Goal: Transaction & Acquisition: Register for event/course

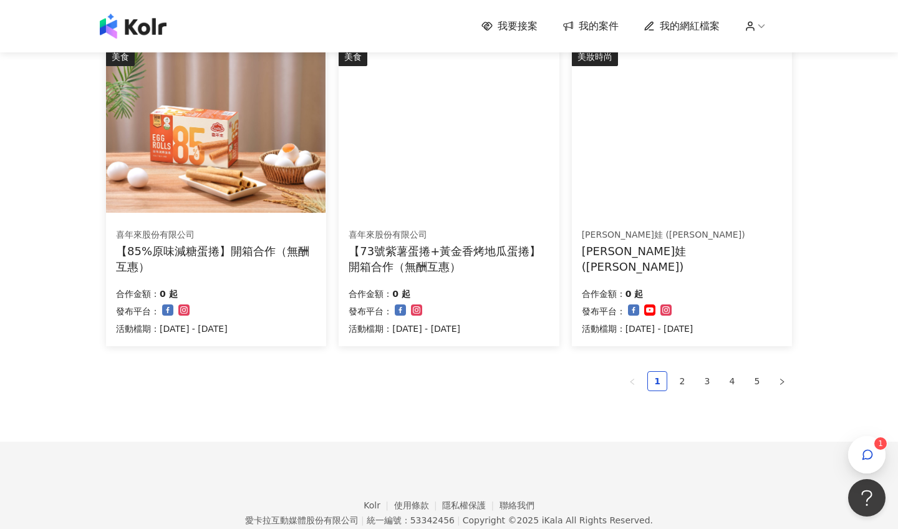
scroll to position [756, 0]
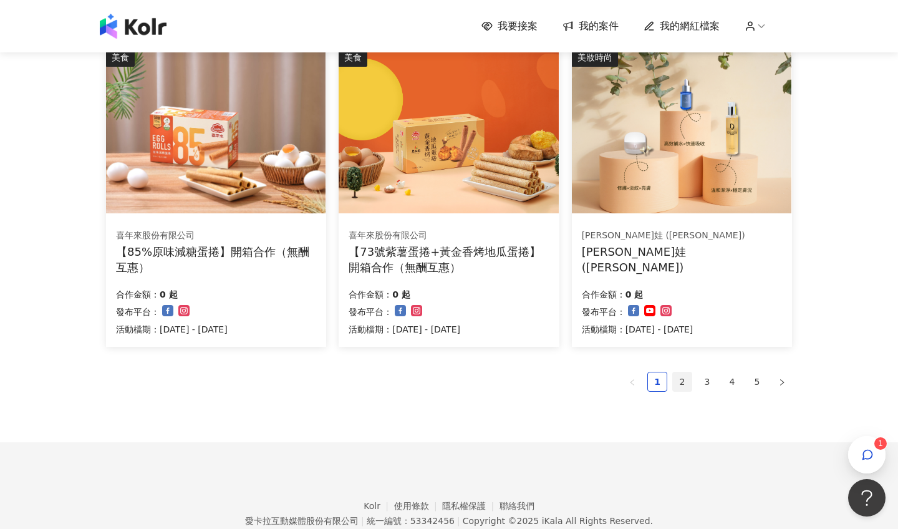
click at [680, 384] on link "2" at bounding box center [682, 381] width 19 height 19
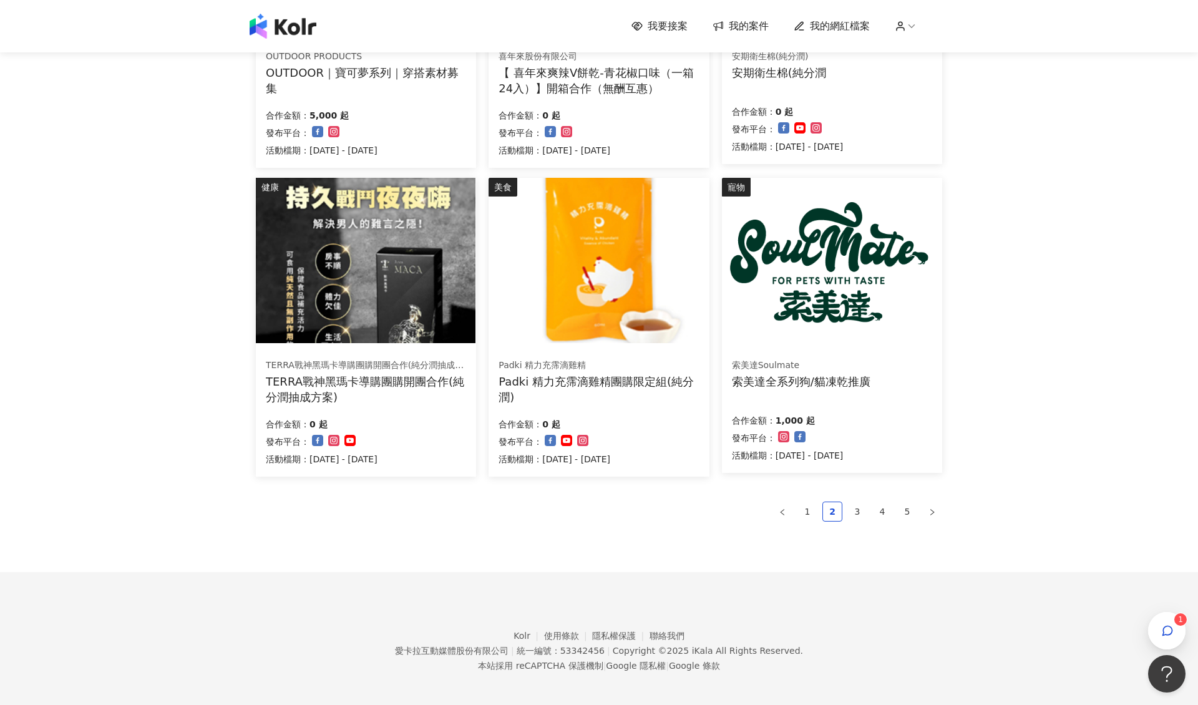
scroll to position [629, 0]
click at [859, 507] on link "3" at bounding box center [857, 512] width 19 height 19
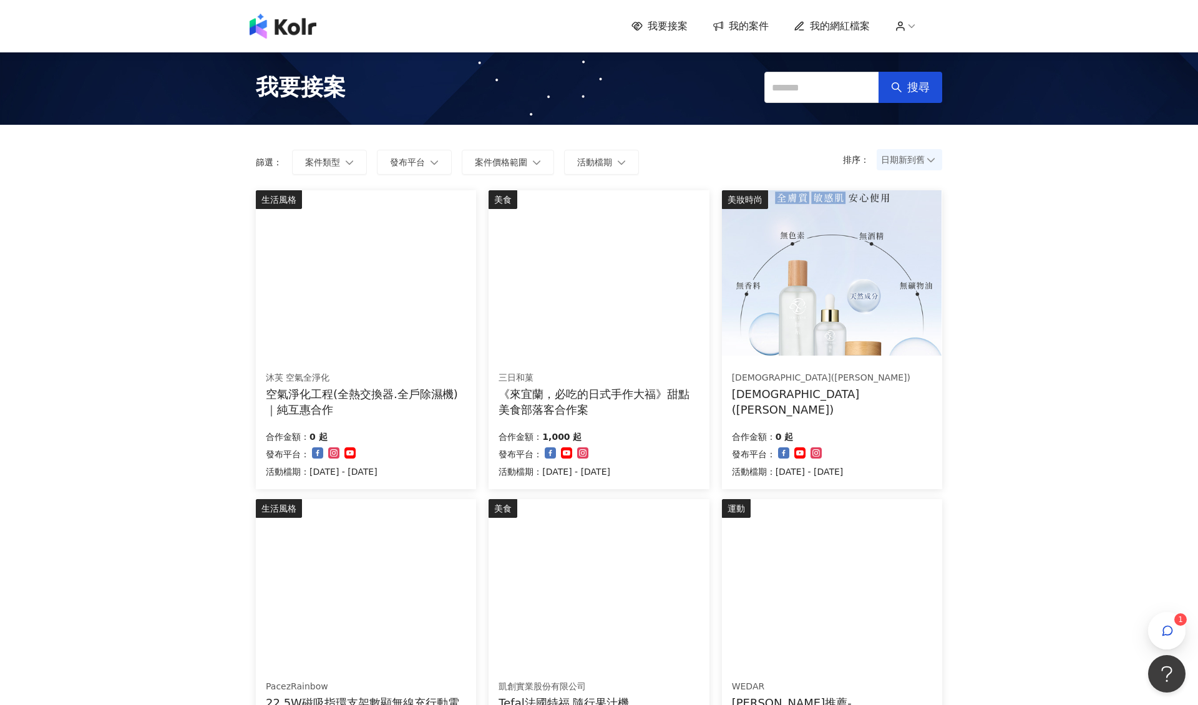
scroll to position [158, 0]
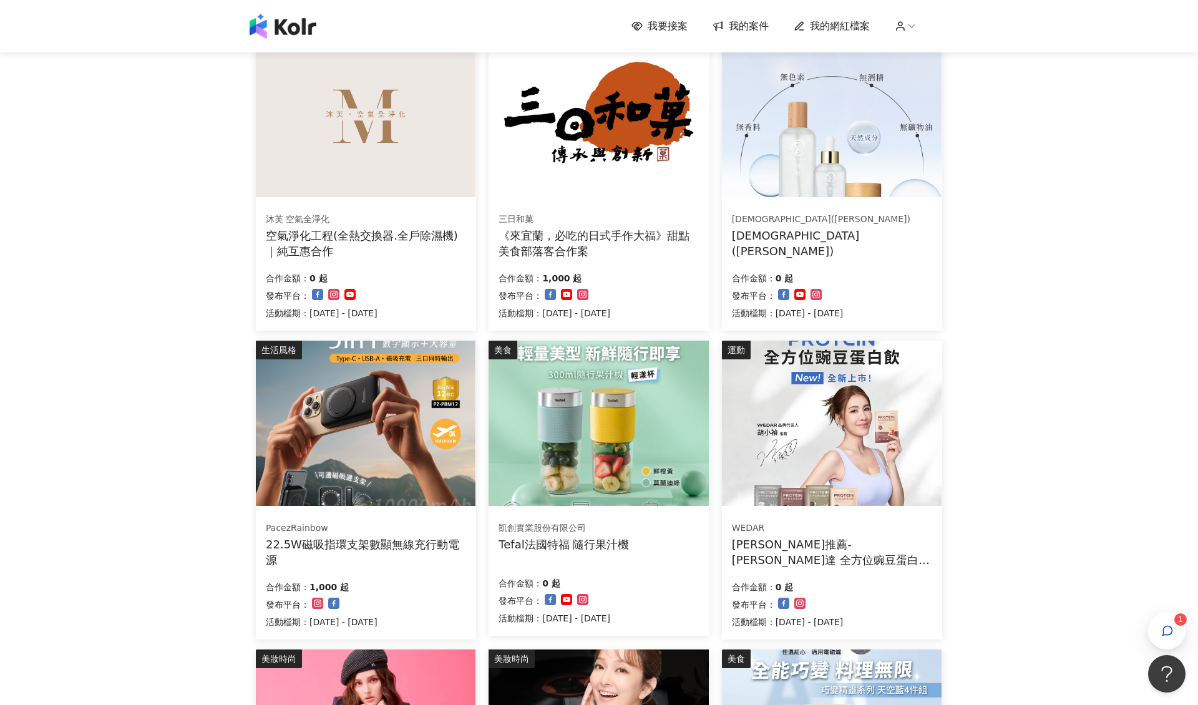
click at [364, 473] on img at bounding box center [366, 423] width 220 height 165
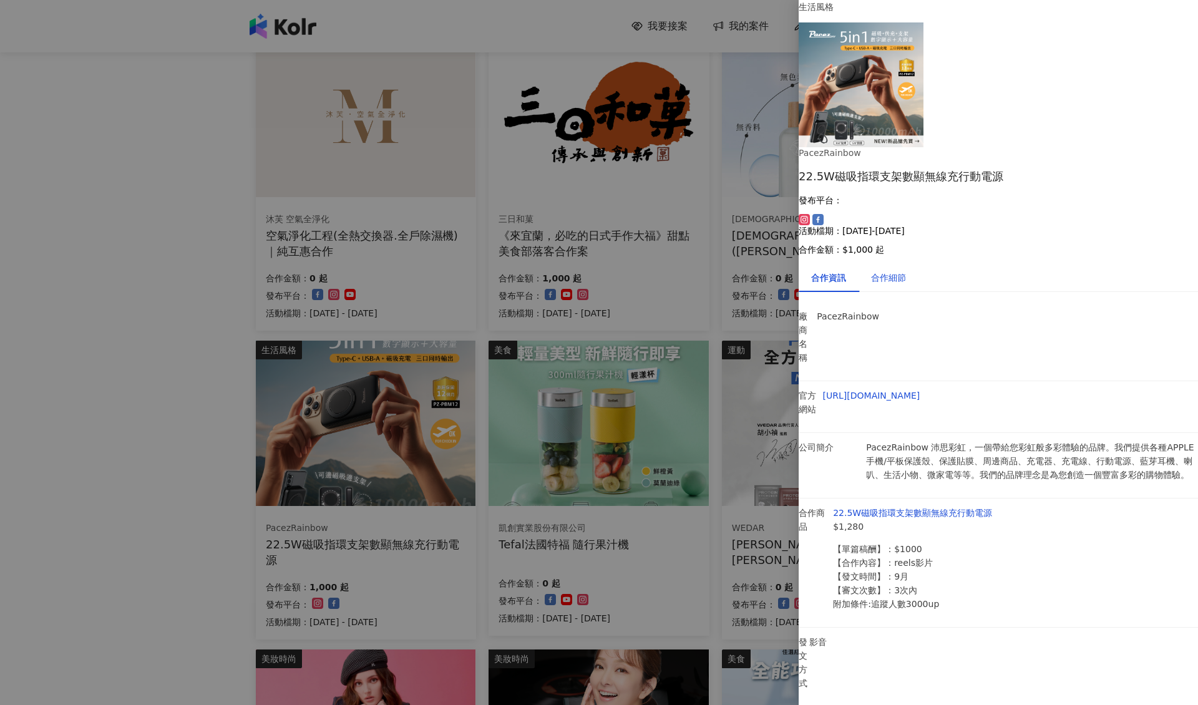
click at [898, 271] on div "合作細節" at bounding box center [888, 278] width 35 height 14
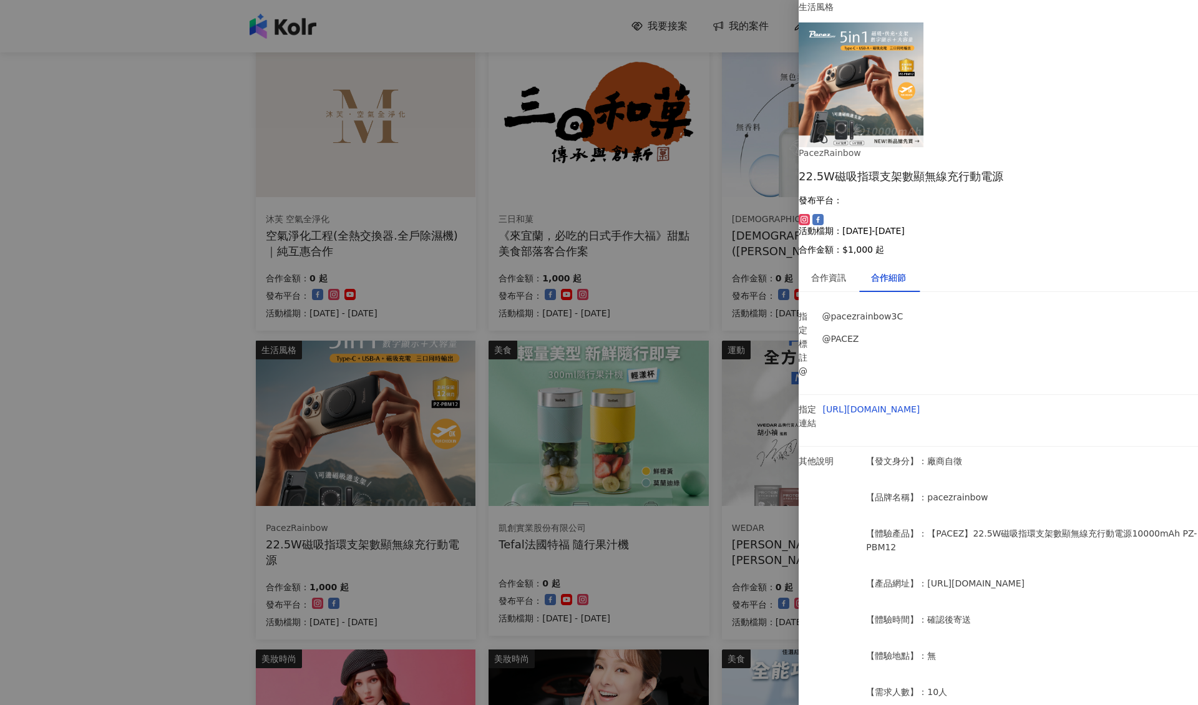
scroll to position [77, 0]
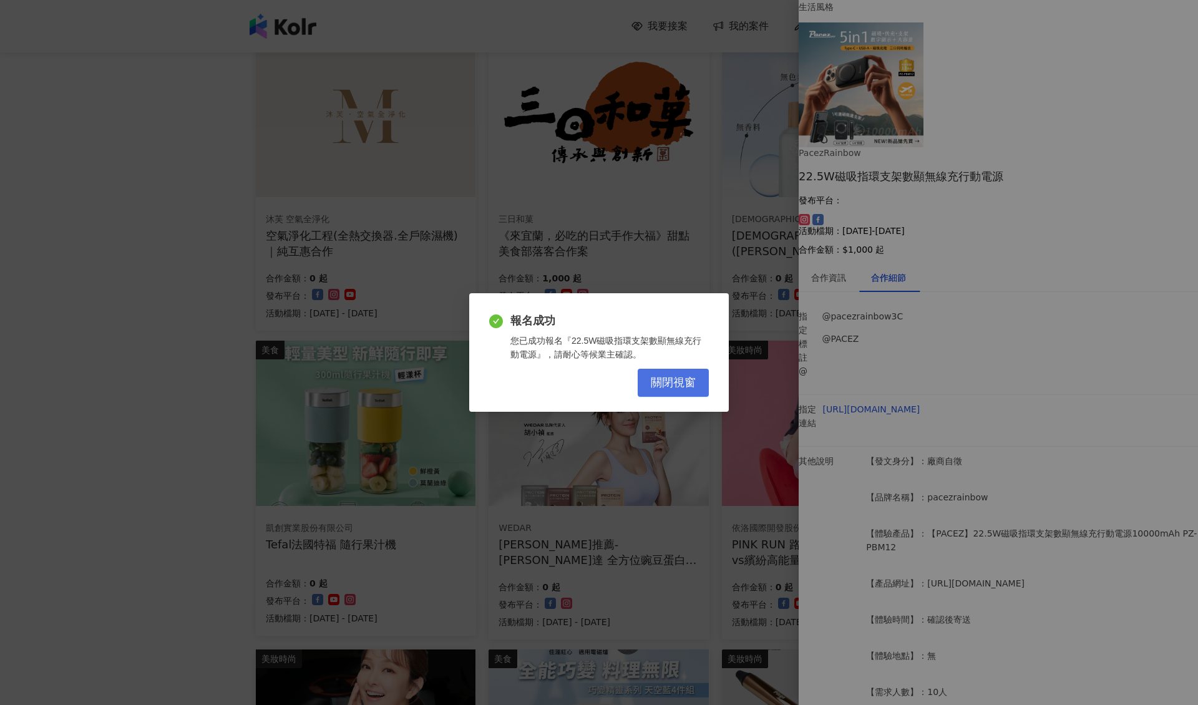
click at [681, 392] on button "關閉視窗" at bounding box center [672, 383] width 71 height 28
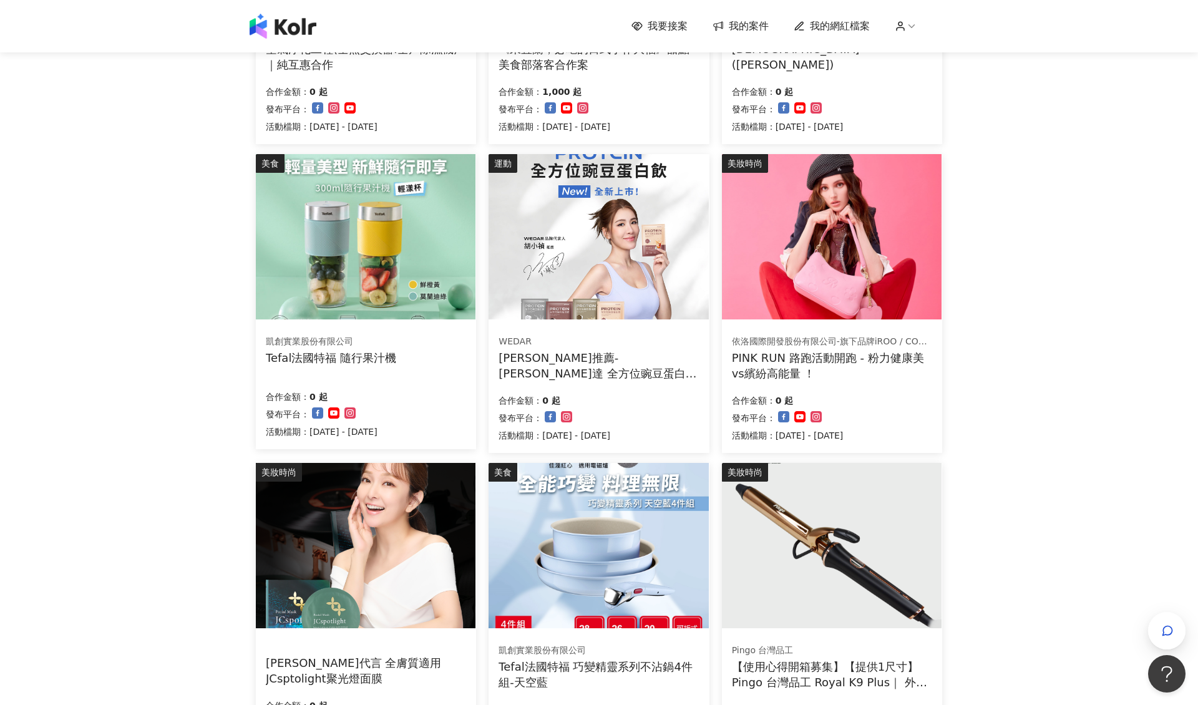
scroll to position [394, 0]
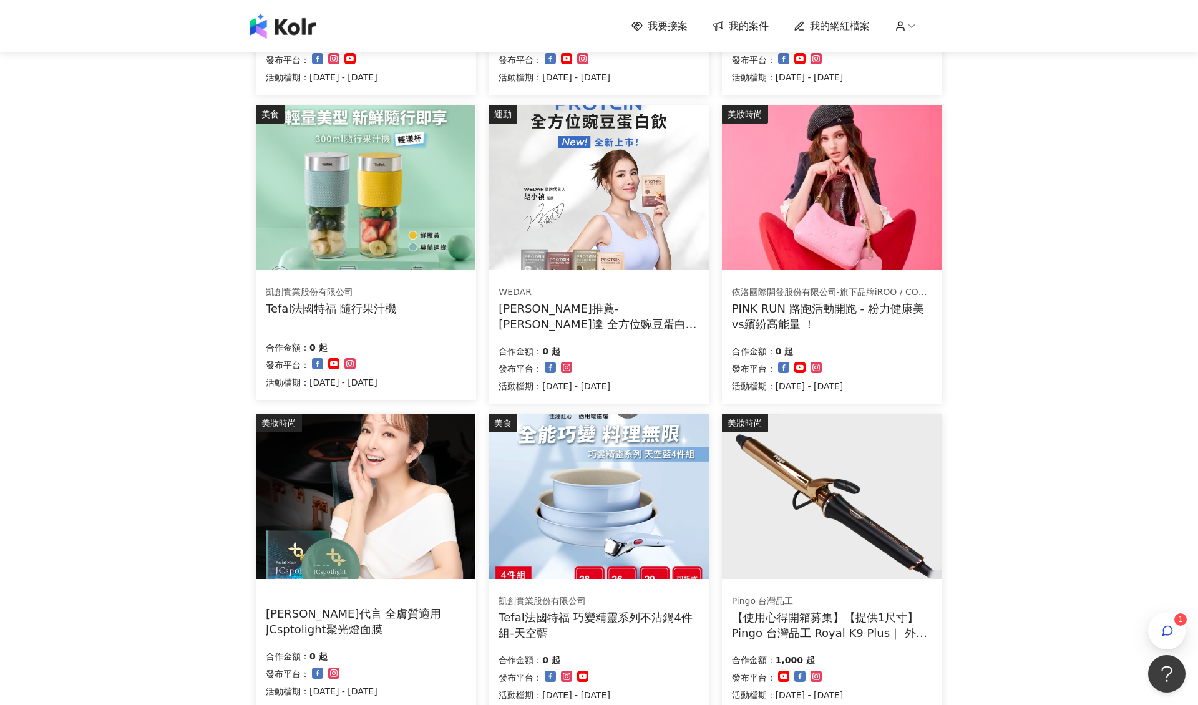
click at [842, 277] on div "依洛國際開發股份有限公司-旗下品牌iROO / COZY PUNCH PINK RUN 路跑活動開跑 - 粉力健康美vs繽紛高能量 ！ 合作金額： 0 起 發…" at bounding box center [832, 339] width 220 height 128
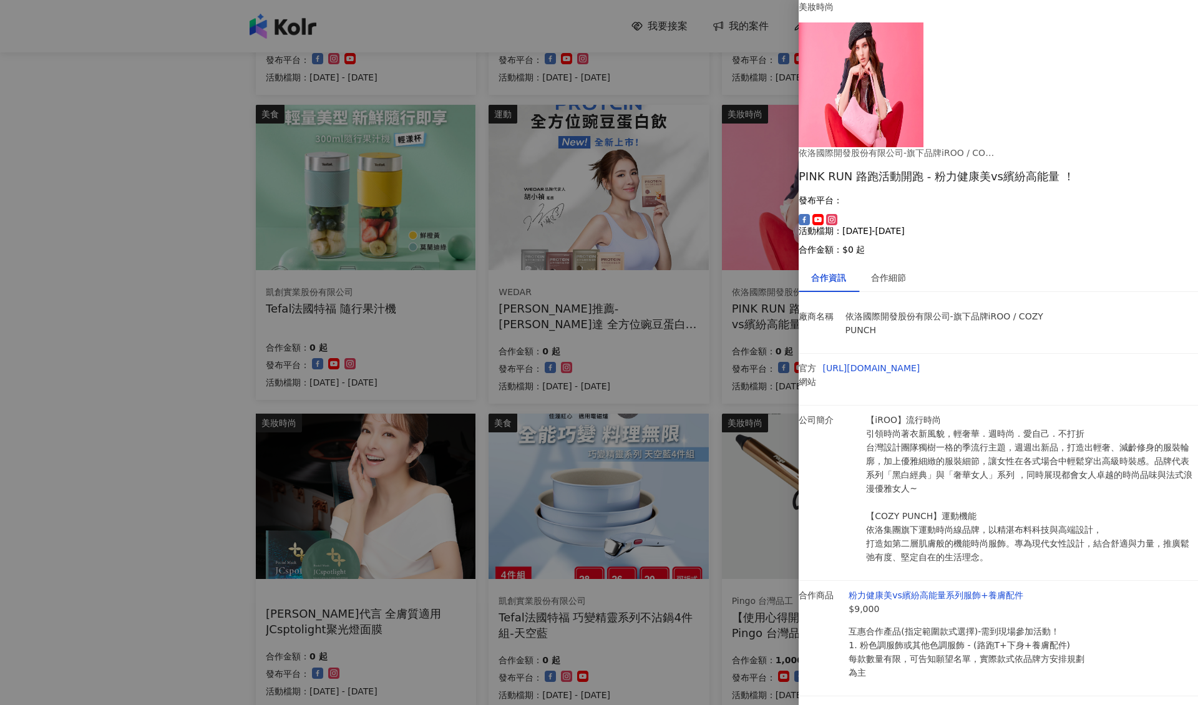
click at [729, 249] on div at bounding box center [599, 352] width 1198 height 705
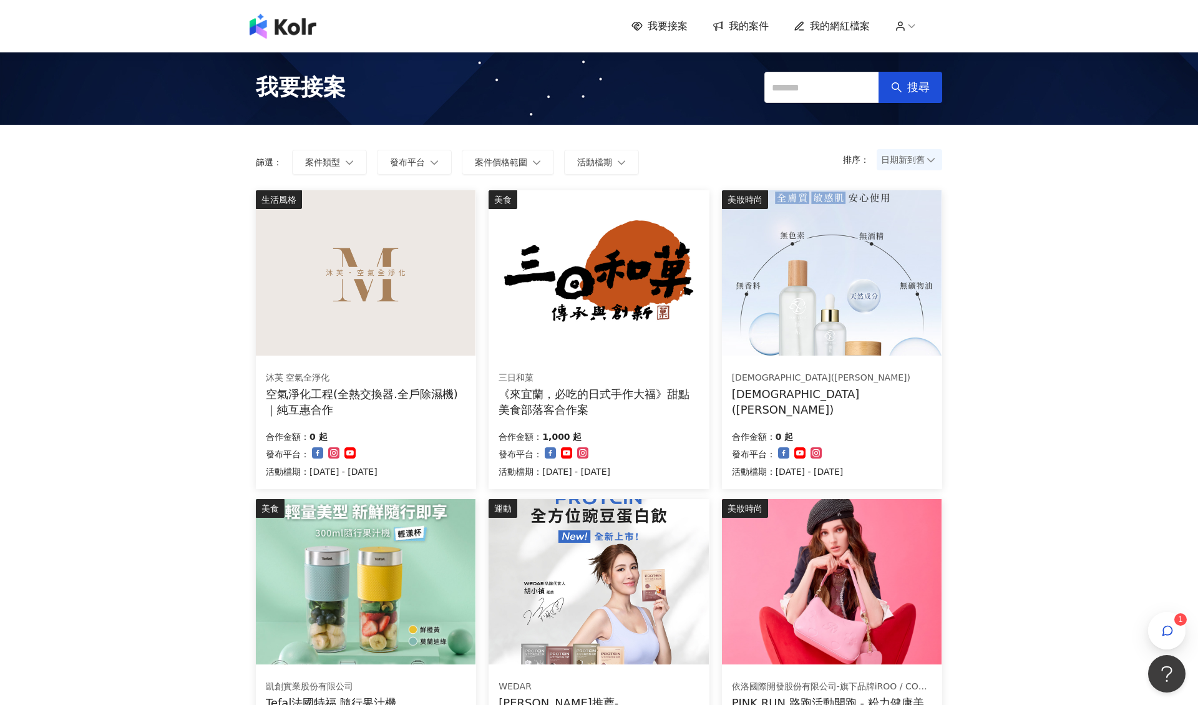
scroll to position [0, 0]
click at [797, 528] on img at bounding box center [832, 581] width 220 height 165
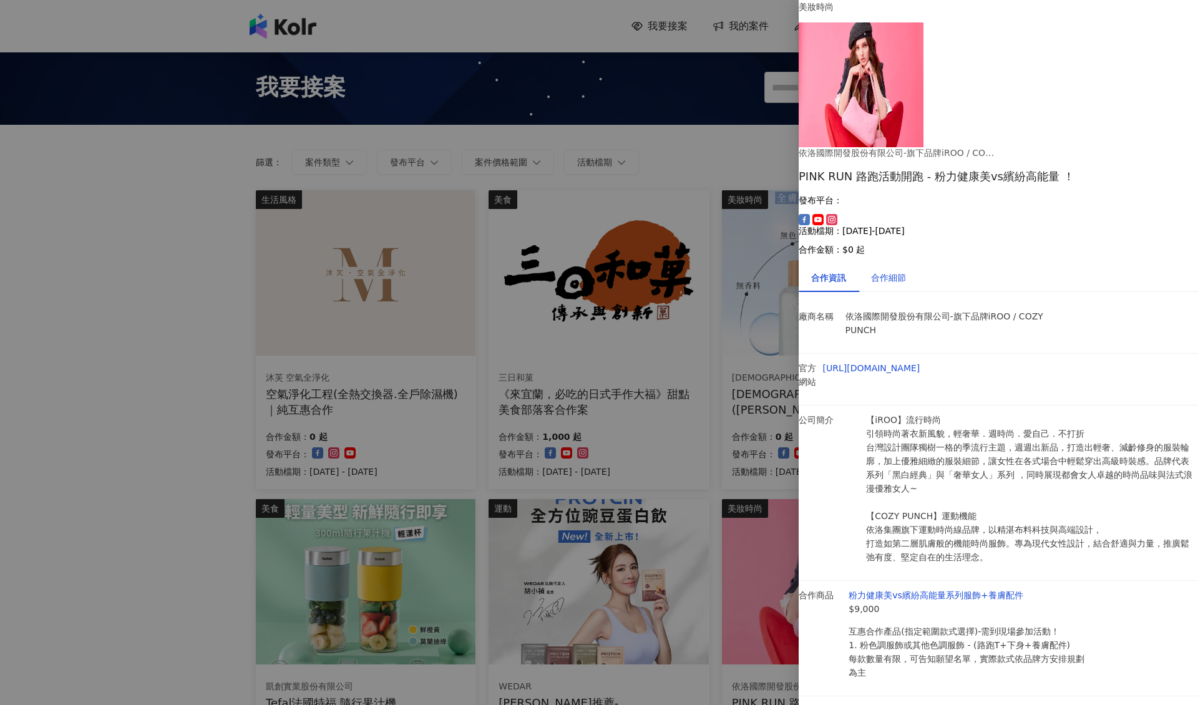
click at [893, 271] on div "合作細節" at bounding box center [888, 278] width 35 height 14
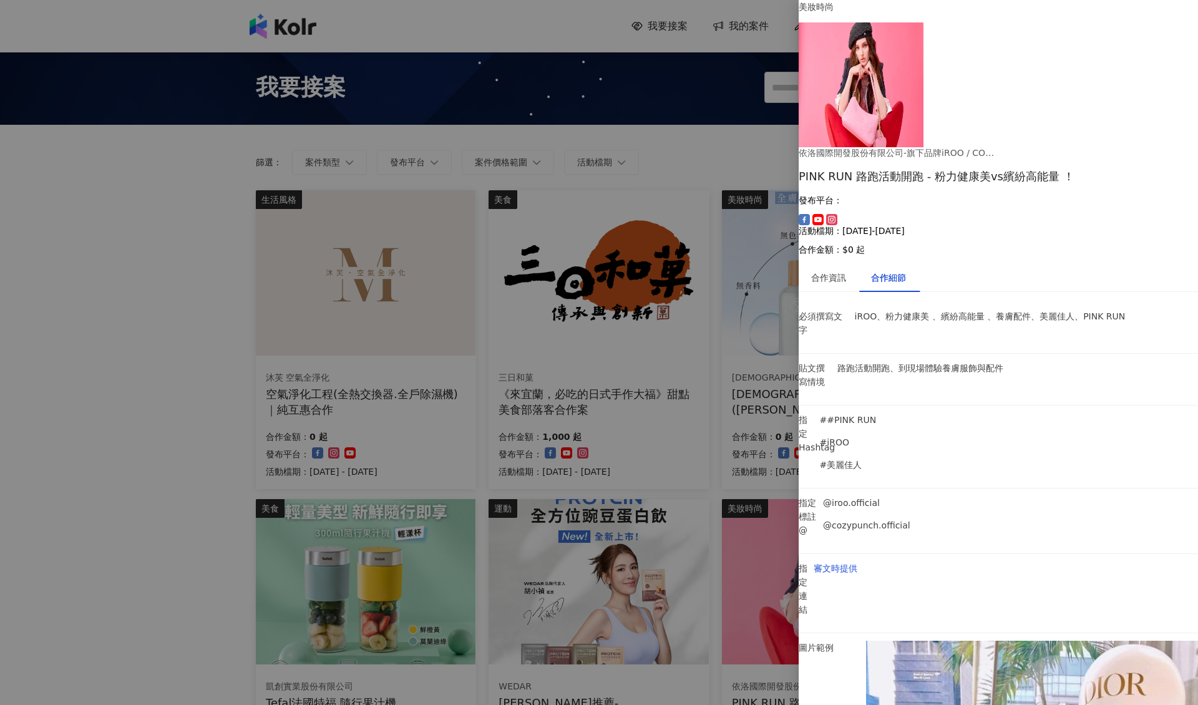
click at [659, 357] on div at bounding box center [599, 352] width 1198 height 705
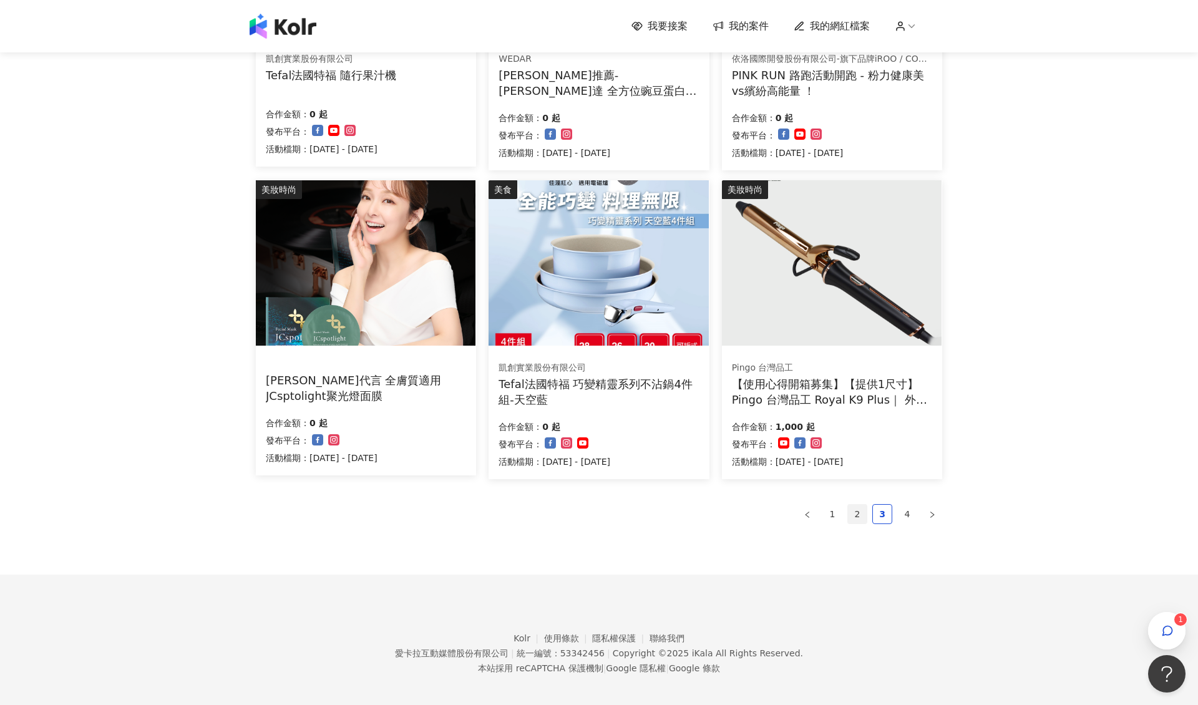
scroll to position [627, 0]
click at [898, 507] on link "4" at bounding box center [907, 514] width 19 height 19
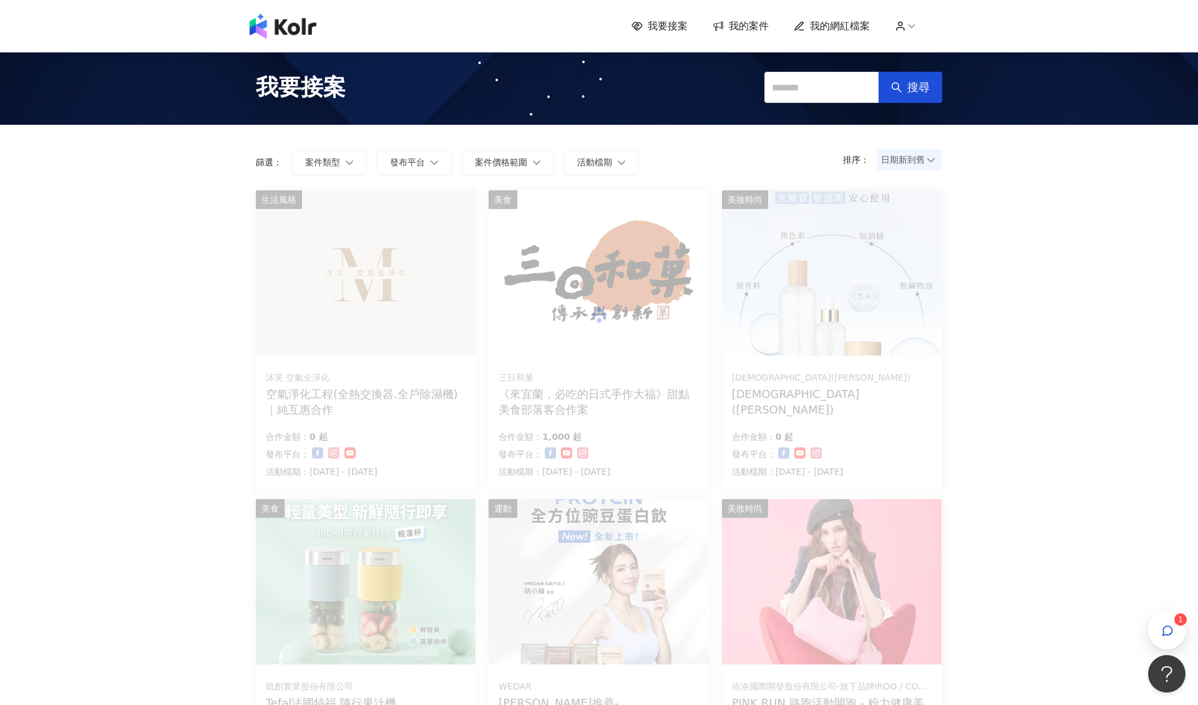
scroll to position [0, 0]
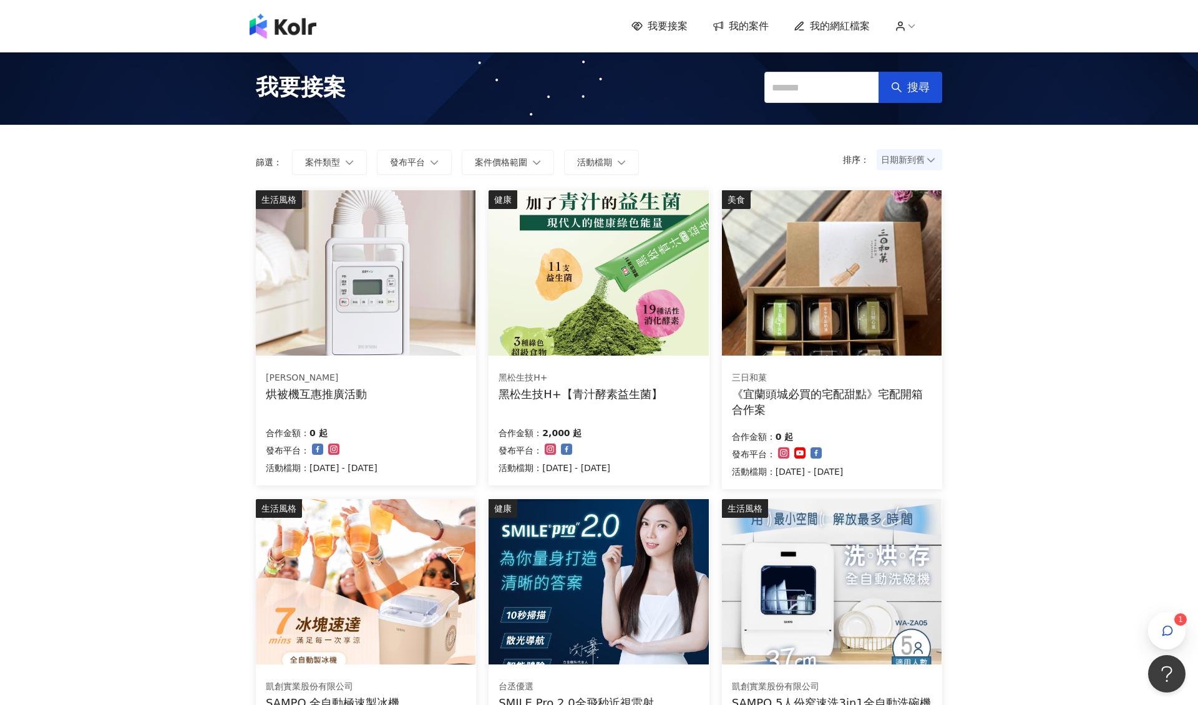
click at [733, 28] on span "我的案件" at bounding box center [748, 26] width 40 height 14
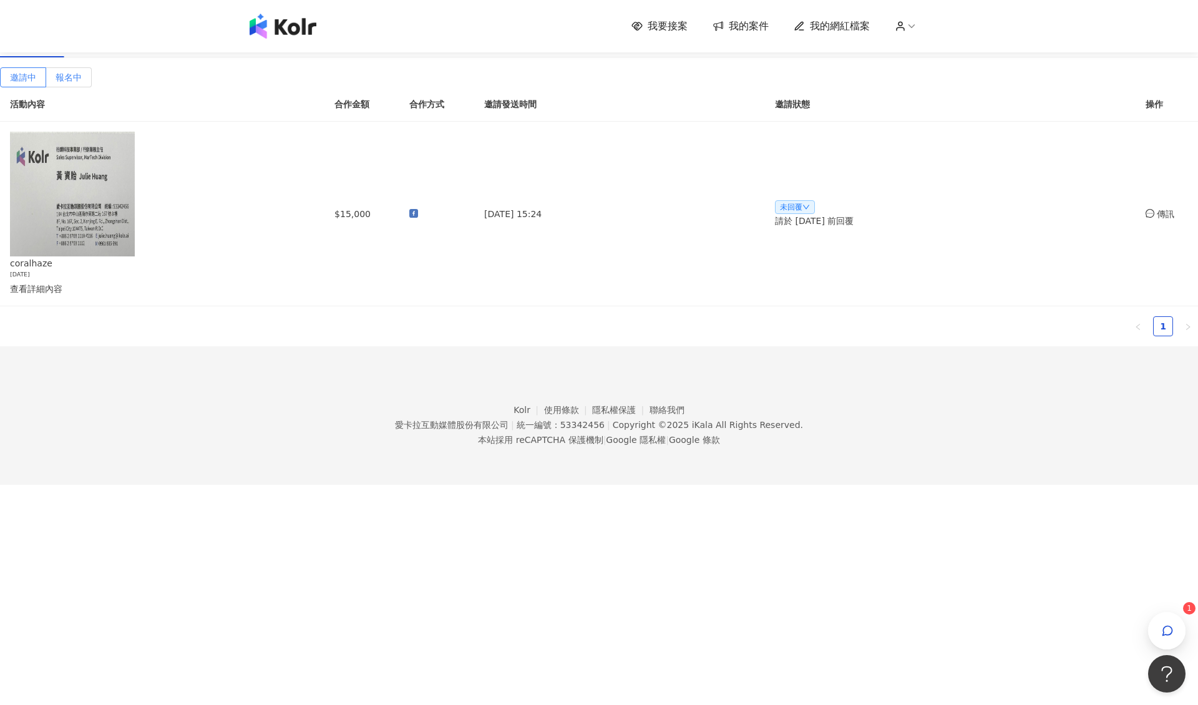
click at [82, 82] on span "報名中" at bounding box center [69, 77] width 26 height 10
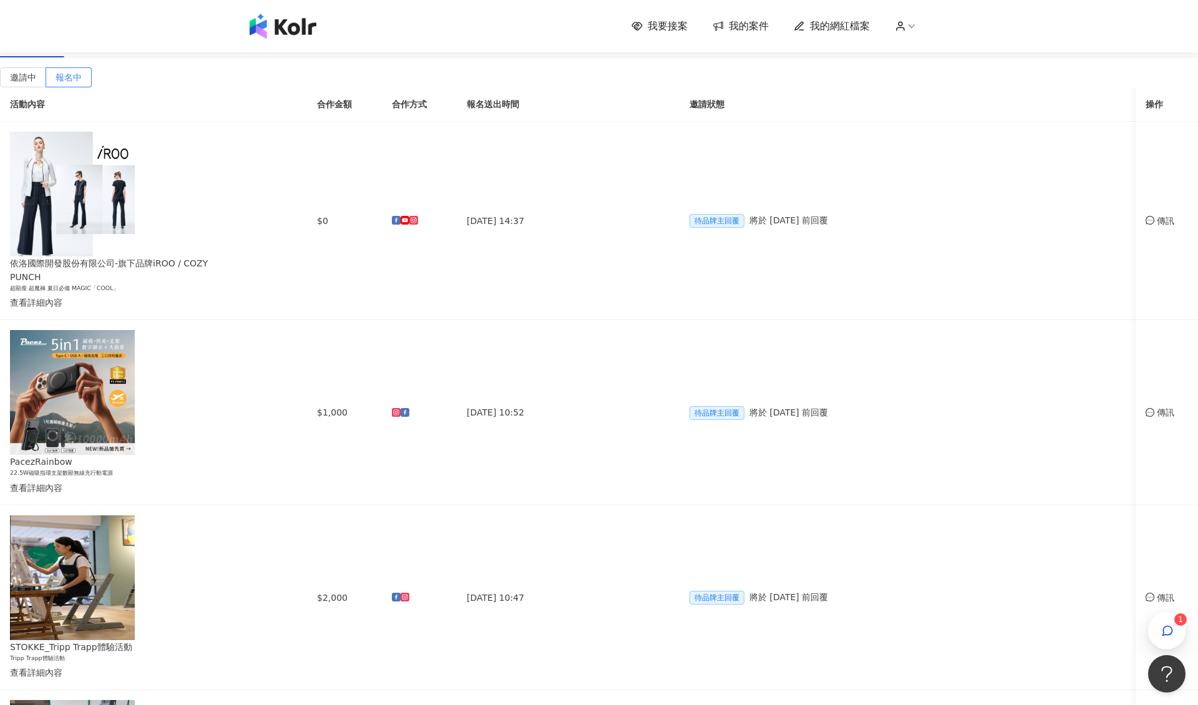
click at [115, 50] on div "進行中(6)" at bounding box center [95, 43] width 39 height 14
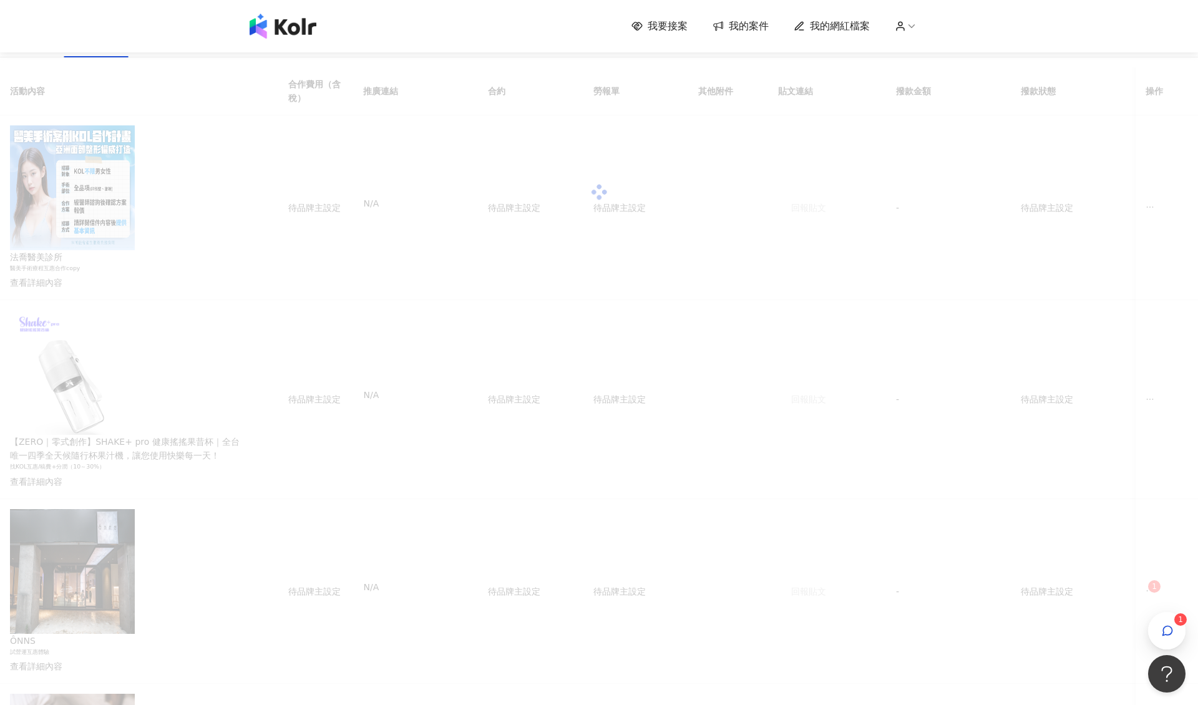
click at [184, 50] on div "已結束(56)" at bounding box center [162, 43] width 44 height 14
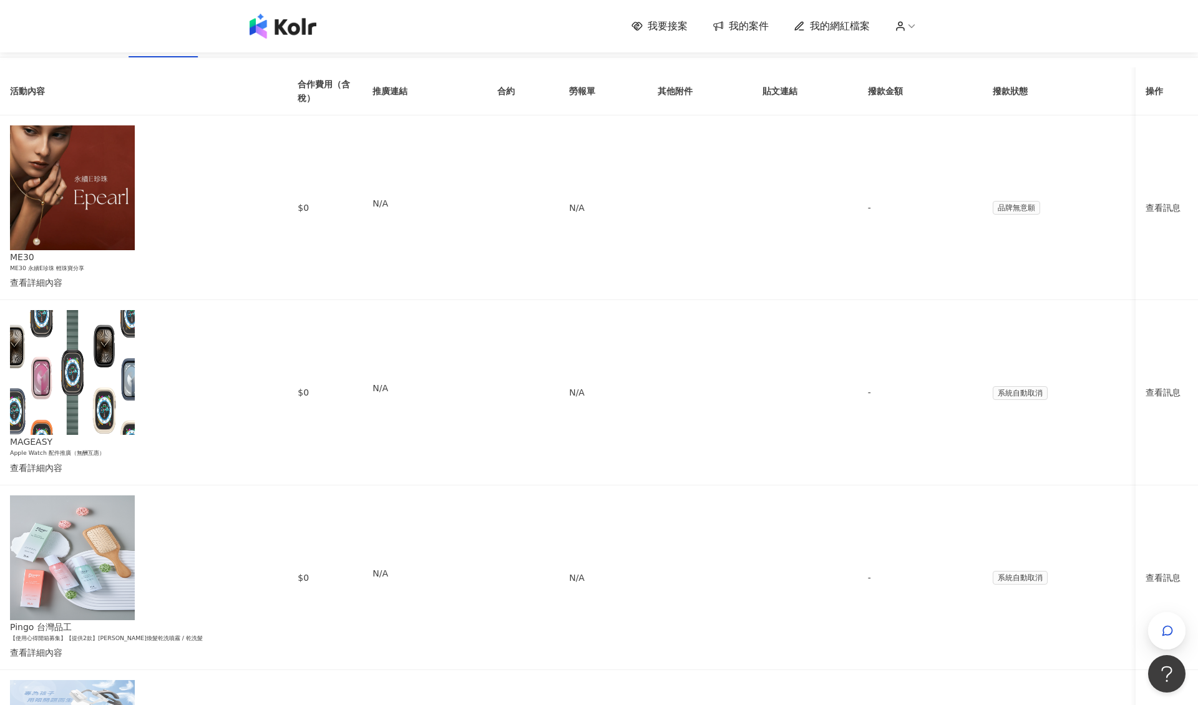
click at [271, 26] on img at bounding box center [282, 26] width 67 height 25
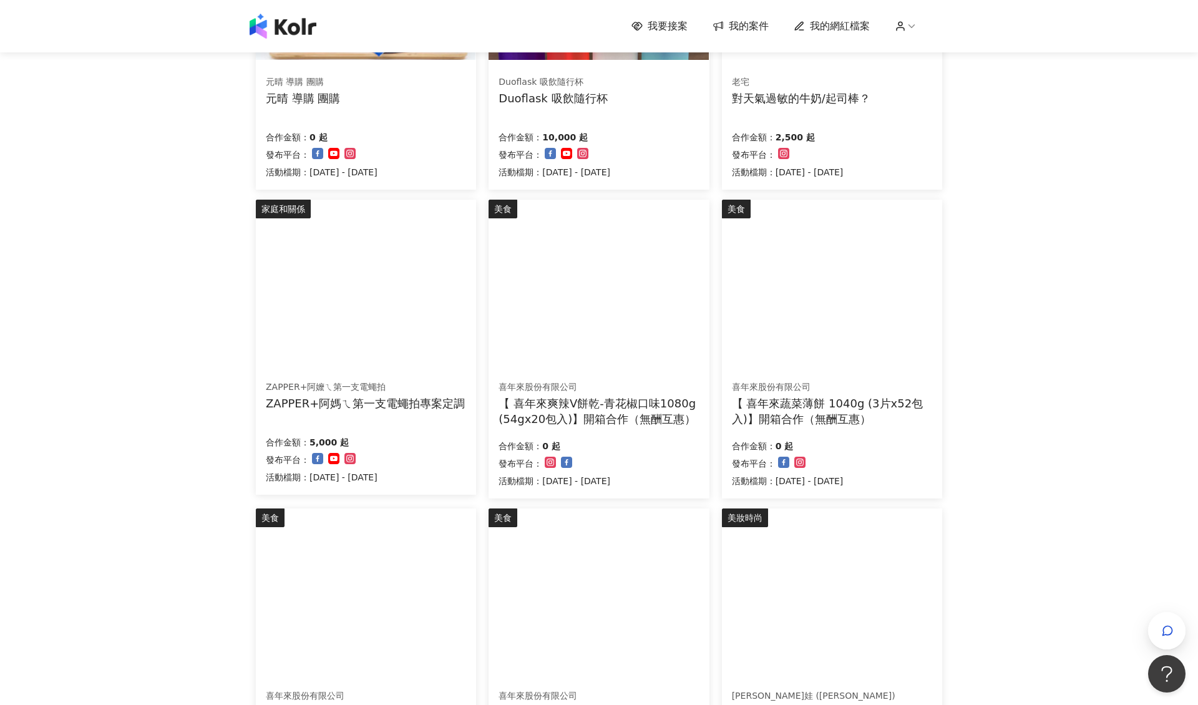
scroll to position [297, 0]
